Goal: Find specific page/section

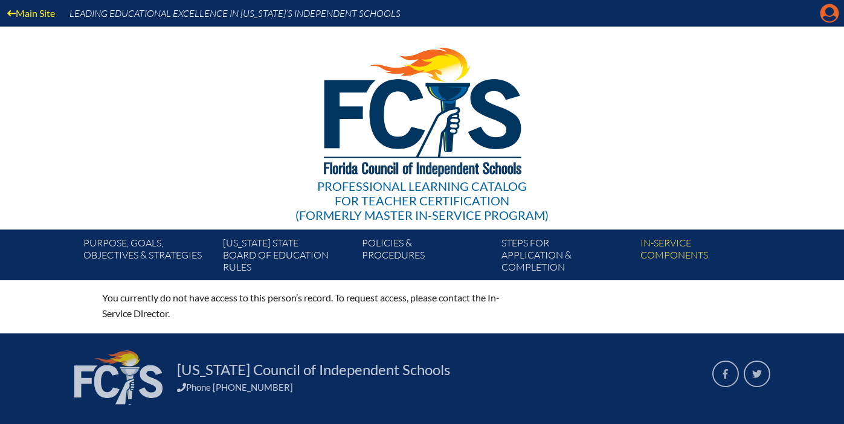
click at [826, 15] on icon at bounding box center [829, 13] width 19 height 19
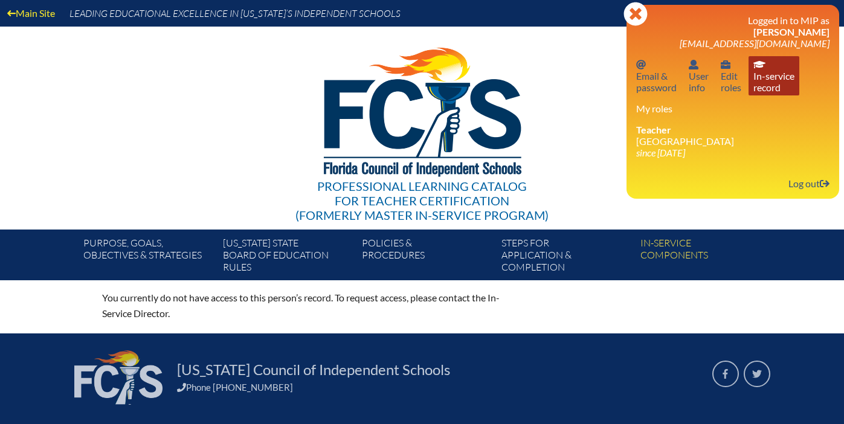
click at [773, 72] on link "In-service record In-service record" at bounding box center [773, 75] width 51 height 39
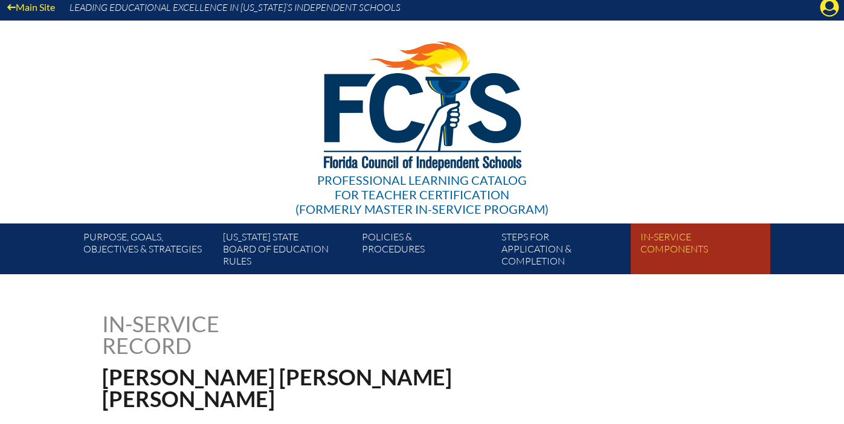
scroll to position [2, 0]
